Goal: Information Seeking & Learning: Learn about a topic

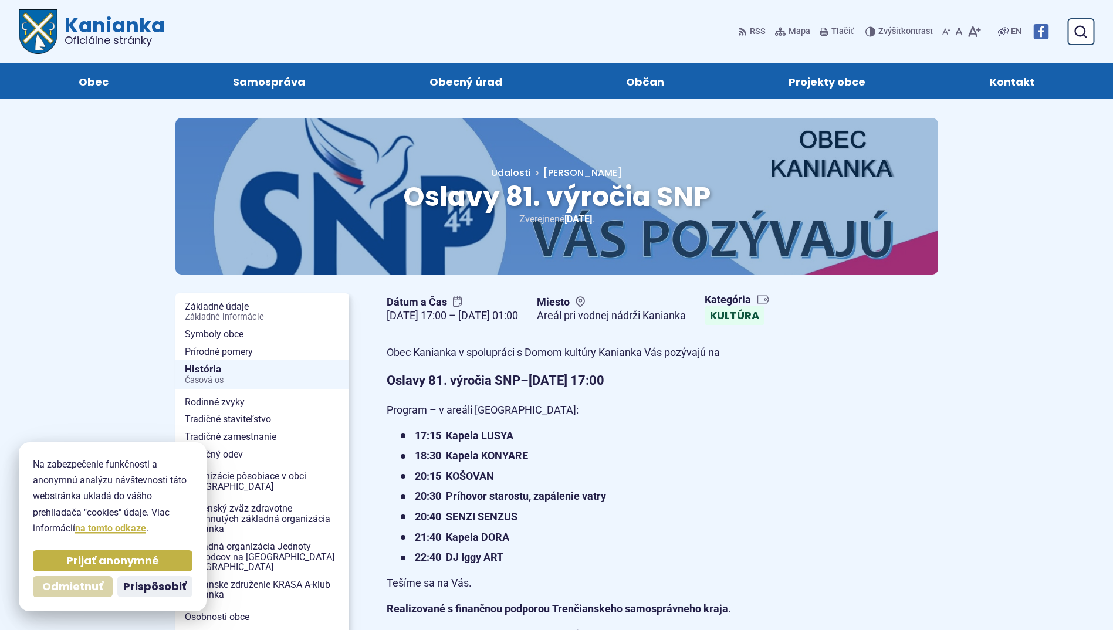
click at [81, 588] on span "Odmietnuť" at bounding box center [72, 586] width 61 height 13
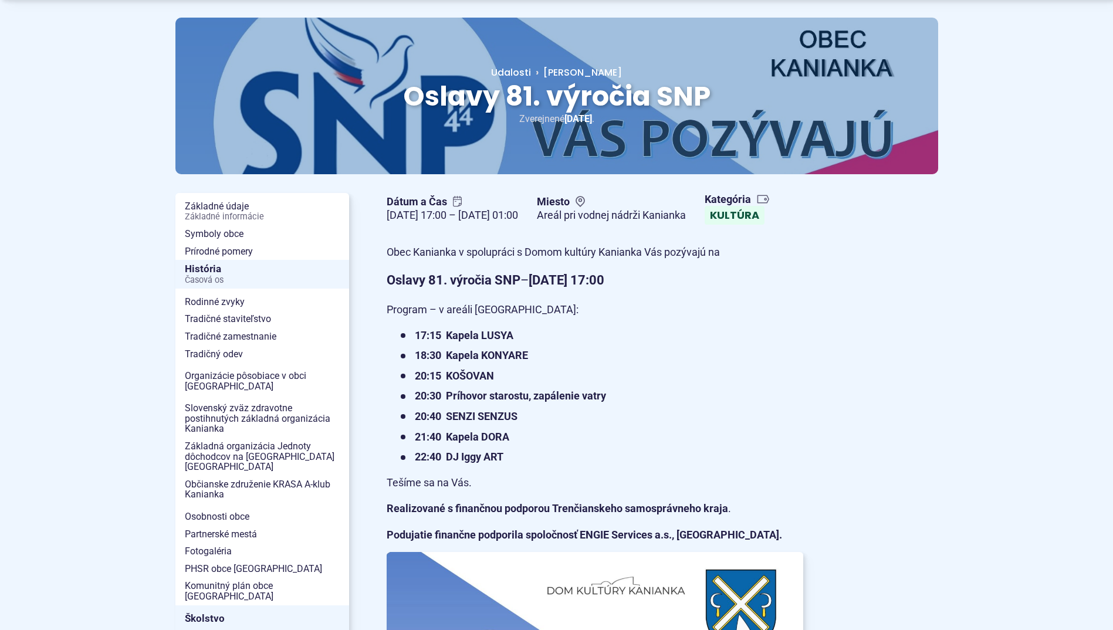
scroll to position [117, 0]
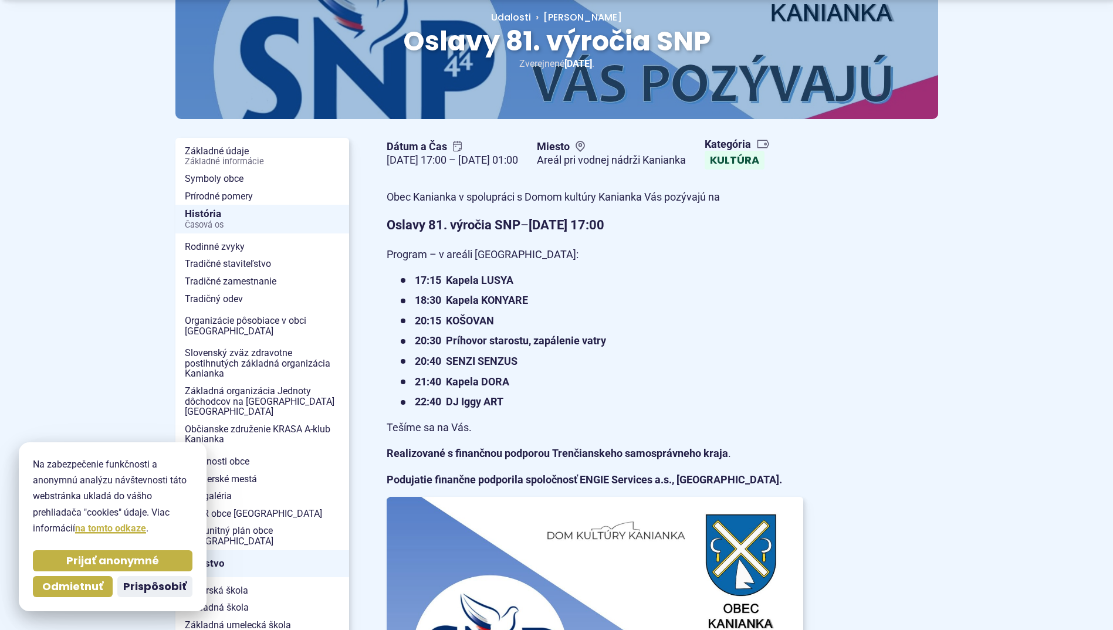
scroll to position [176, 0]
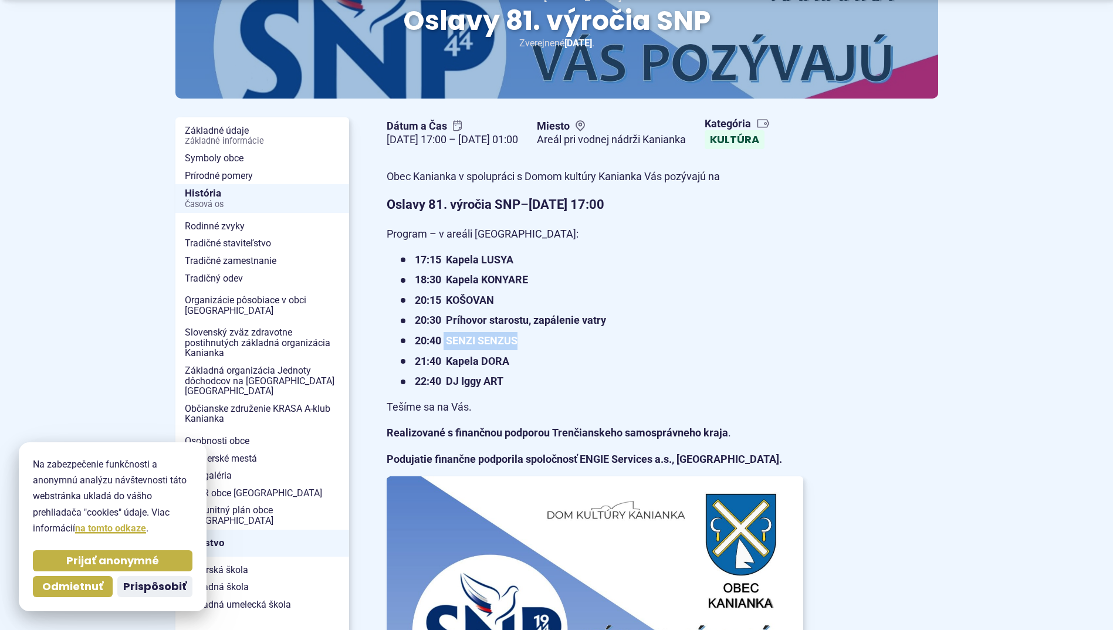
drag, startPoint x: 444, startPoint y: 377, endPoint x: 533, endPoint y: 374, distance: 89.3
click at [533, 350] on li "20:40 SENZI SENZUS" at bounding box center [602, 341] width 403 height 18
click at [140, 585] on span "Prispôsobiť" at bounding box center [154, 586] width 63 height 13
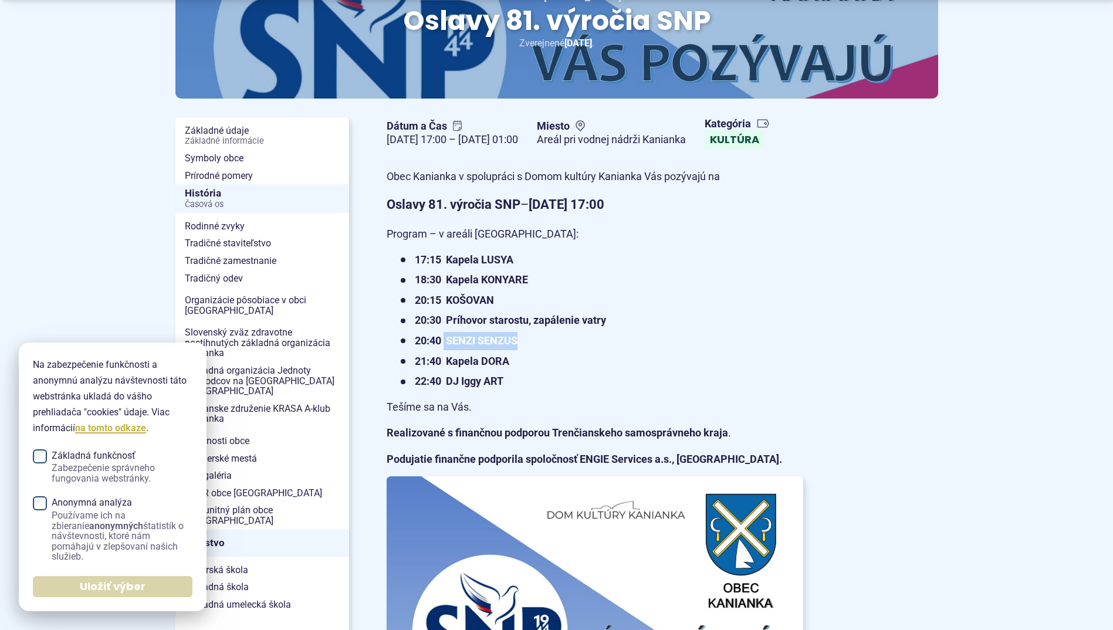
click at [103, 586] on span "Uložiť výber" at bounding box center [113, 586] width 66 height 13
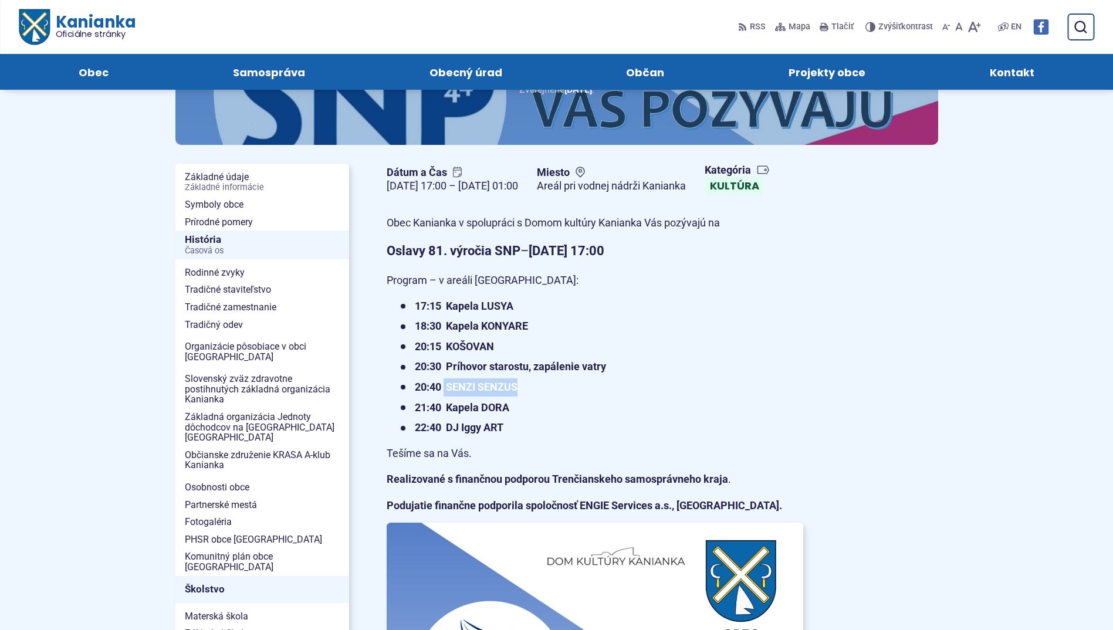
scroll to position [0, 0]
